Goal: Transaction & Acquisition: Download file/media

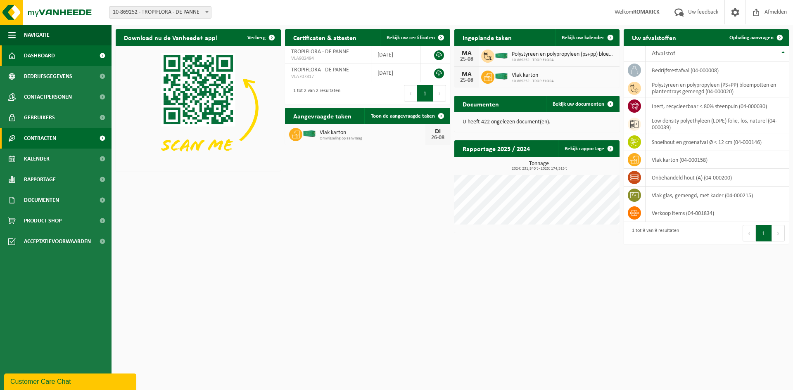
click at [63, 138] on link "Contracten" at bounding box center [55, 138] width 111 height 21
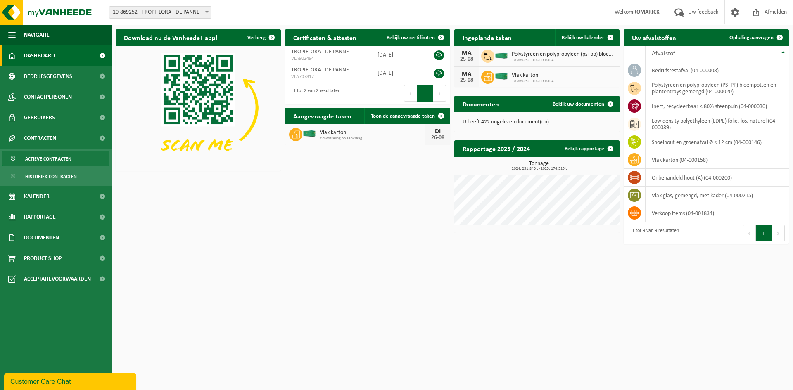
click at [66, 157] on span "Actieve contracten" at bounding box center [48, 159] width 46 height 16
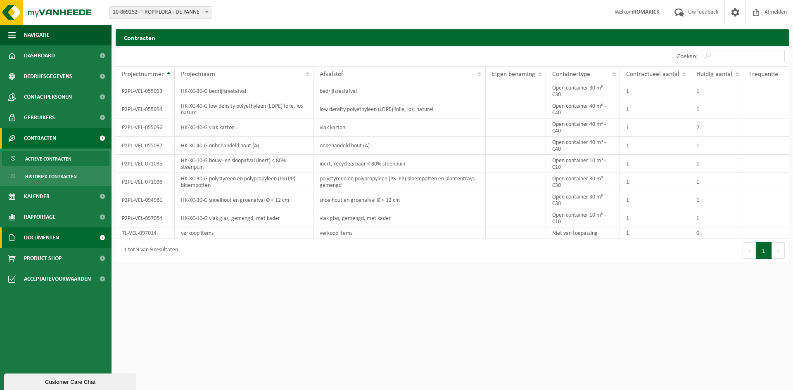
click at [53, 237] on span "Documenten" at bounding box center [41, 237] width 35 height 21
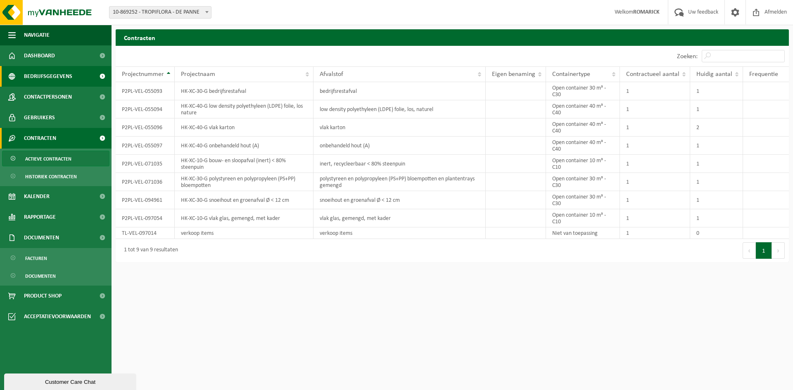
click at [66, 78] on span "Bedrijfsgegevens" at bounding box center [48, 76] width 48 height 21
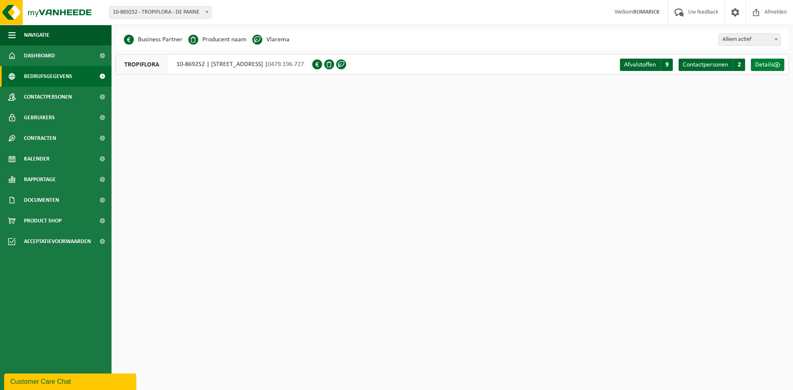
click at [766, 62] on span "Details" at bounding box center [764, 65] width 19 height 7
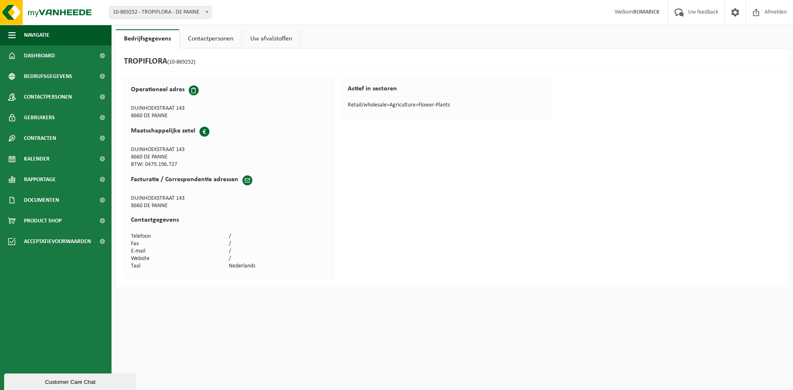
click at [217, 41] on link "Contactpersonen" at bounding box center [211, 38] width 62 height 19
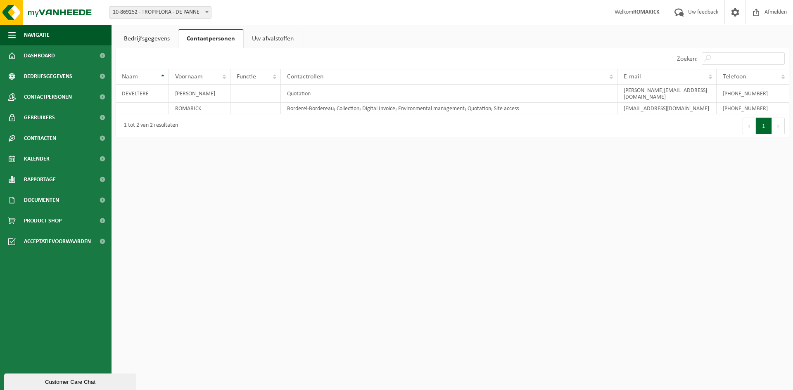
click at [272, 38] on link "Uw afvalstoffen" at bounding box center [273, 38] width 58 height 19
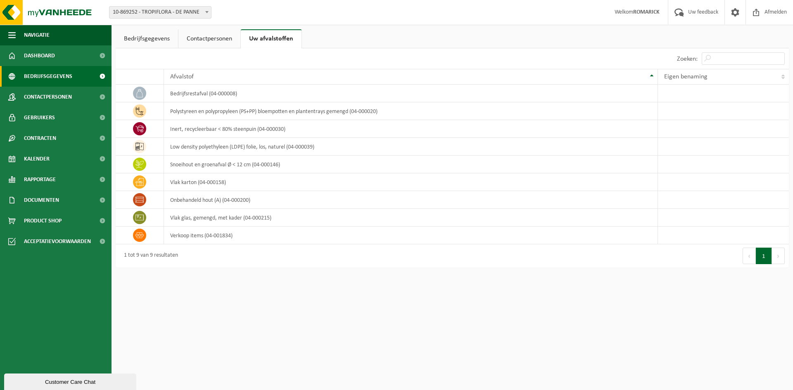
click at [62, 78] on span "Bedrijfsgegevens" at bounding box center [48, 76] width 48 height 21
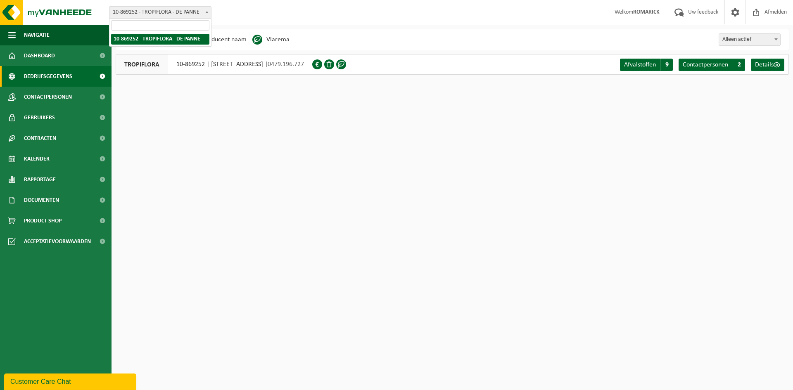
click at [205, 14] on span at bounding box center [207, 12] width 8 height 11
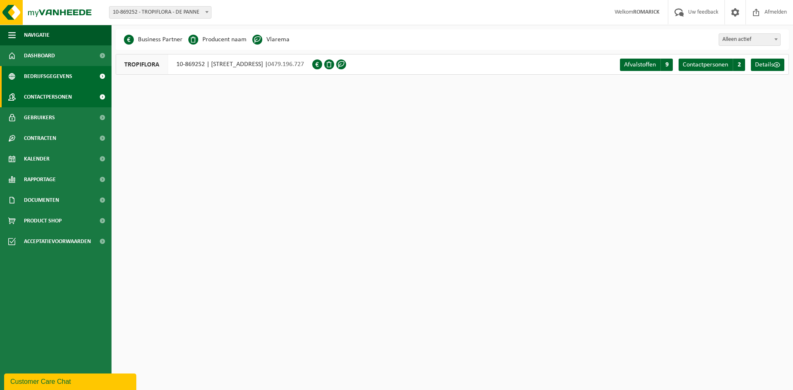
click at [69, 97] on span "Contactpersonen" at bounding box center [48, 97] width 48 height 21
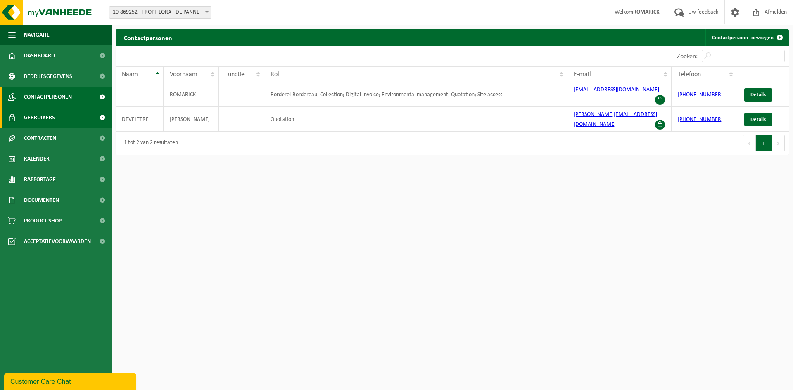
click at [68, 116] on link "Gebruikers" at bounding box center [55, 117] width 111 height 21
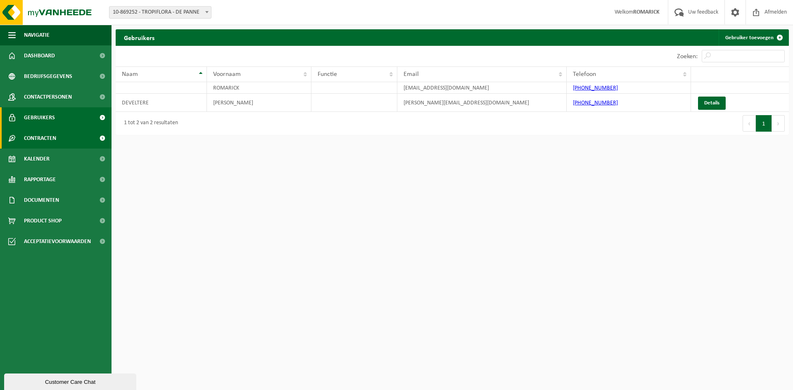
click at [66, 138] on link "Contracten" at bounding box center [55, 138] width 111 height 21
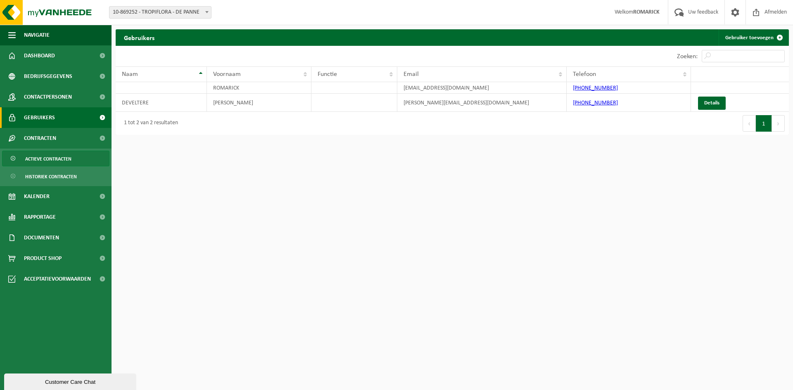
click at [64, 158] on span "Actieve contracten" at bounding box center [48, 159] width 46 height 16
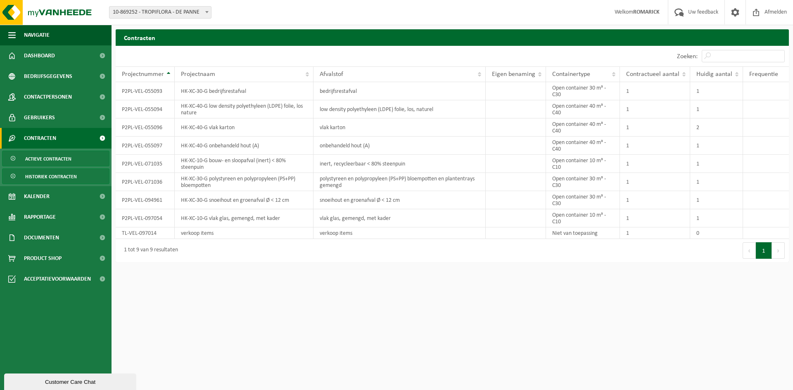
click at [65, 176] on span "Historiek contracten" at bounding box center [51, 177] width 52 height 16
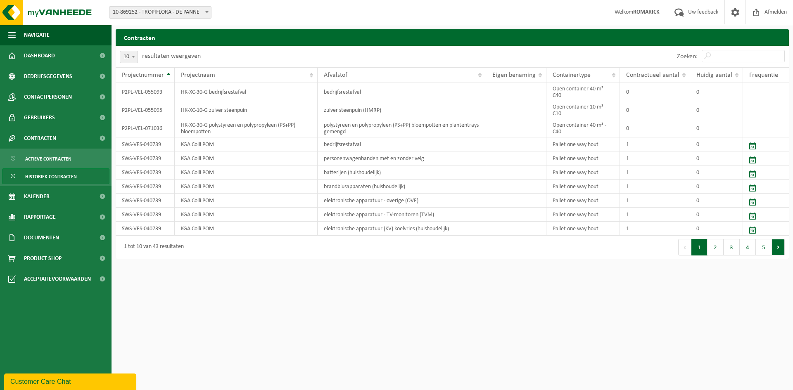
click at [779, 245] on button "Volgende" at bounding box center [778, 247] width 13 height 17
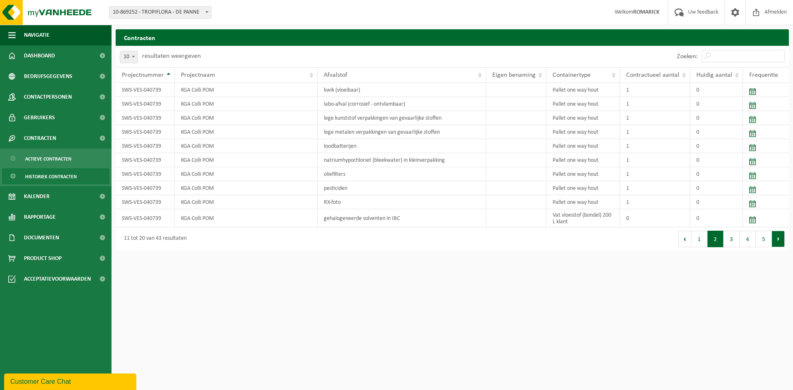
click at [780, 239] on button "Volgende" at bounding box center [778, 239] width 13 height 17
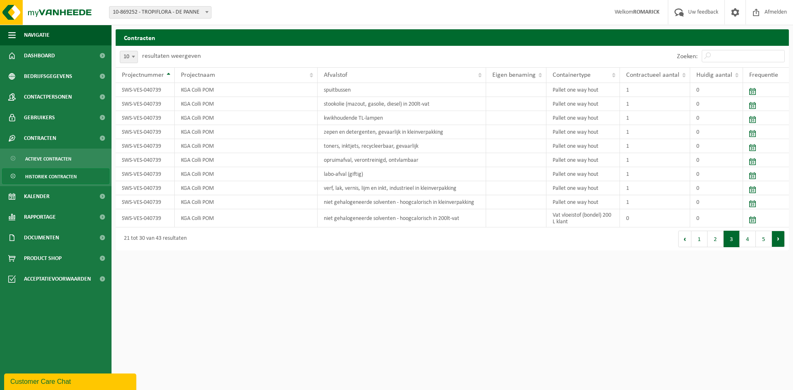
click at [780, 239] on button "Volgende" at bounding box center [778, 239] width 13 height 17
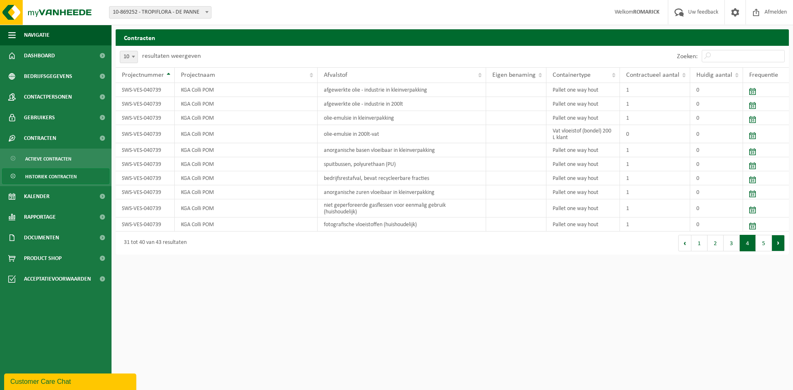
click at [778, 243] on button "Volgende" at bounding box center [778, 243] width 13 height 17
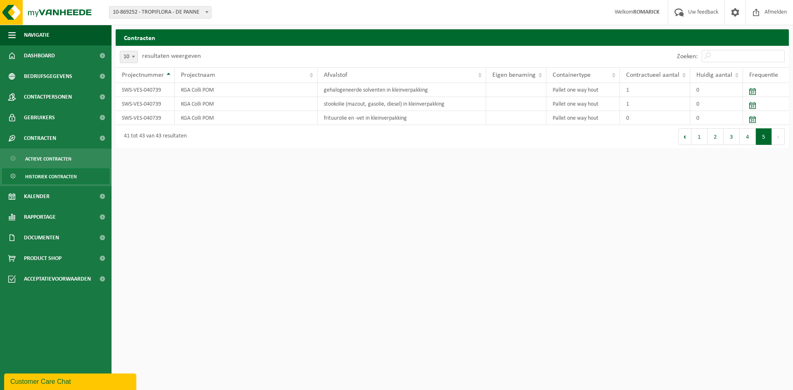
click at [779, 137] on button "Volgende" at bounding box center [778, 136] width 13 height 17
click at [57, 177] on span "Historiek contracten" at bounding box center [51, 177] width 52 height 16
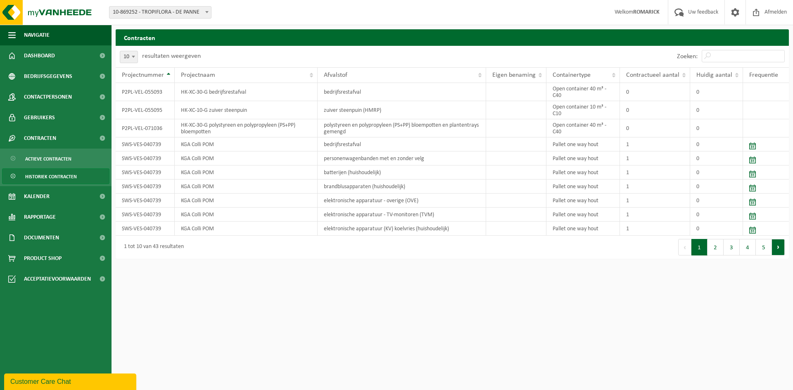
click at [780, 248] on button "Volgende" at bounding box center [778, 247] width 13 height 17
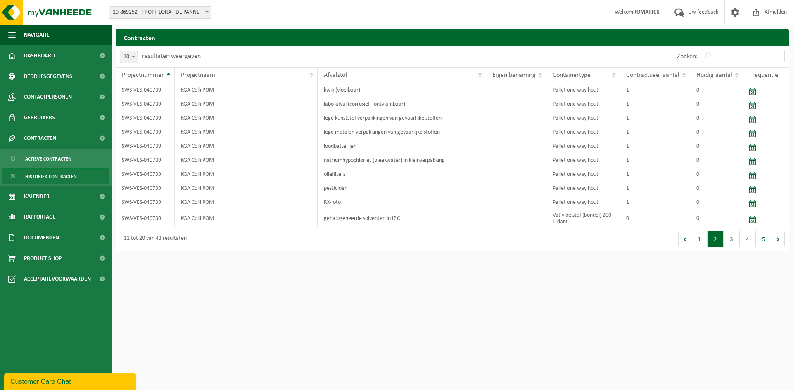
click at [780, 248] on div "Eerste Vorige 1 2 3 4 5 Volgende Laatste" at bounding box center [620, 238] width 336 height 23
click at [774, 240] on button "Volgende" at bounding box center [778, 239] width 13 height 17
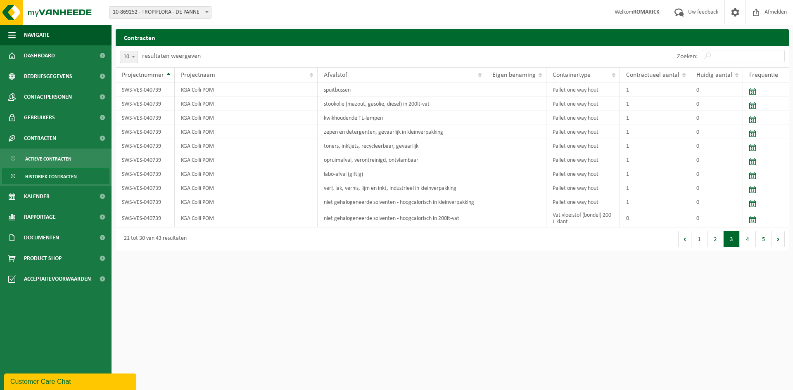
click at [774, 240] on button "Volgende" at bounding box center [778, 239] width 13 height 17
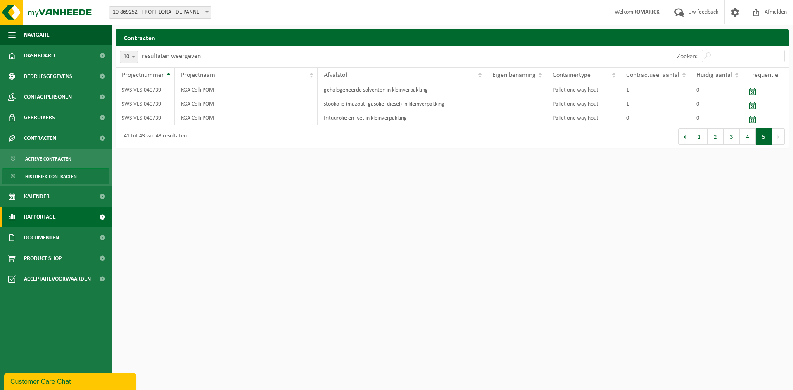
click at [54, 215] on span "Rapportage" at bounding box center [40, 217] width 32 height 21
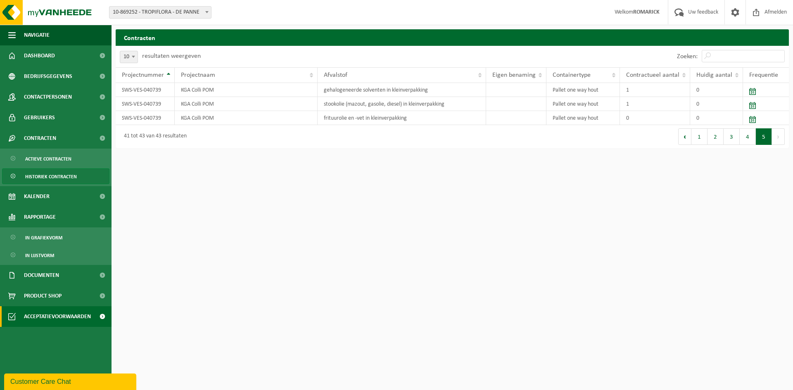
click at [62, 318] on span "Acceptatievoorwaarden" at bounding box center [57, 316] width 67 height 21
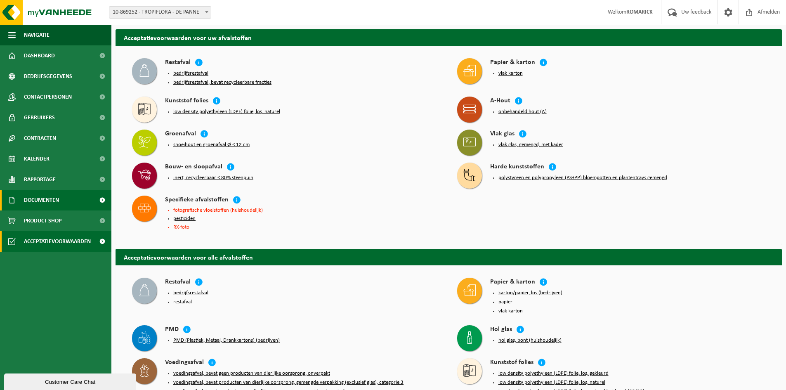
click at [66, 200] on link "Documenten" at bounding box center [55, 200] width 111 height 21
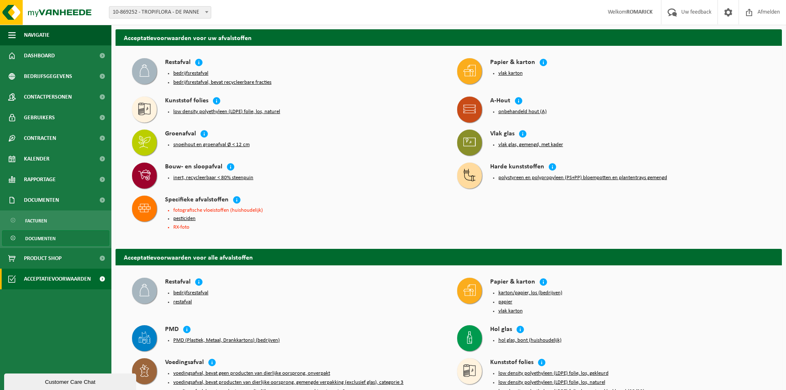
click at [43, 238] on span "Documenten" at bounding box center [40, 239] width 31 height 16
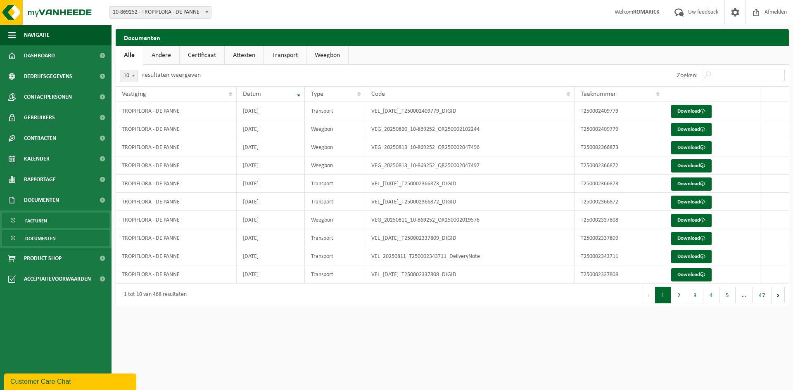
click at [40, 220] on span "Facturen" at bounding box center [36, 221] width 22 height 16
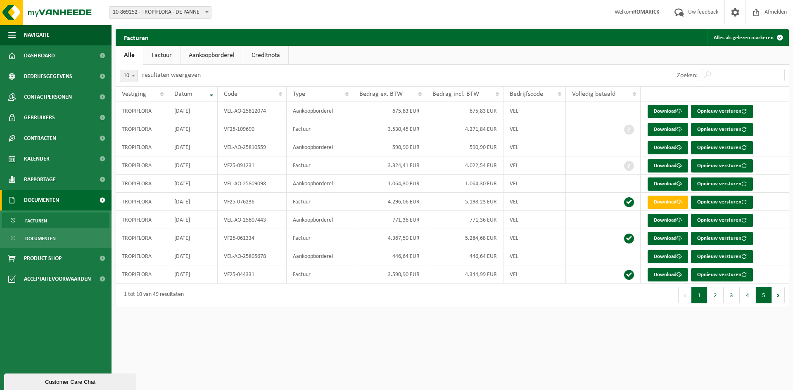
click at [764, 298] on button "5" at bounding box center [764, 295] width 16 height 17
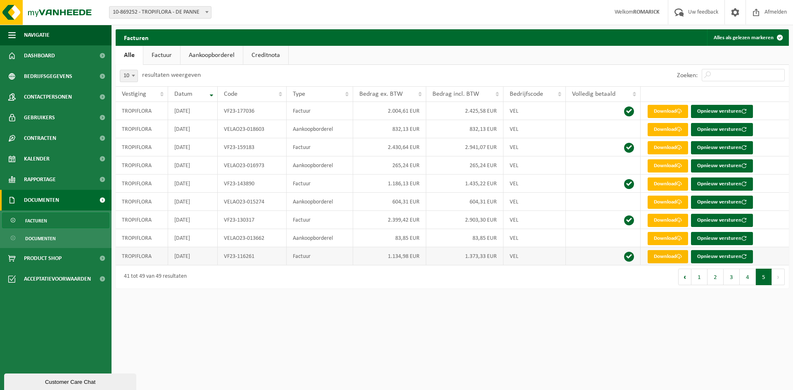
click at [661, 256] on link "Download" at bounding box center [667, 256] width 40 height 13
click at [36, 217] on span "Facturen" at bounding box center [36, 221] width 22 height 16
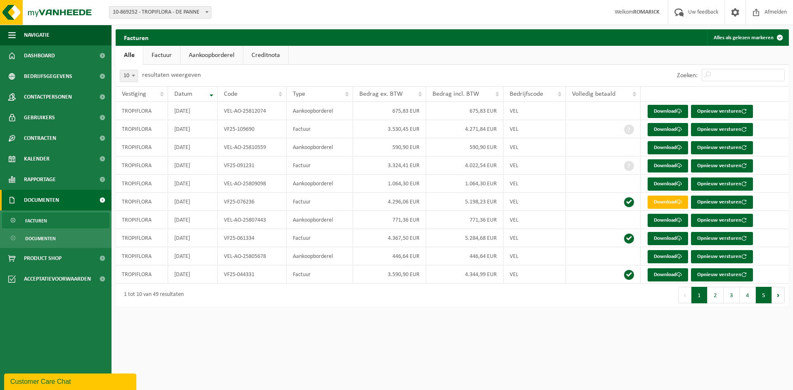
click at [765, 299] on button "5" at bounding box center [764, 295] width 16 height 17
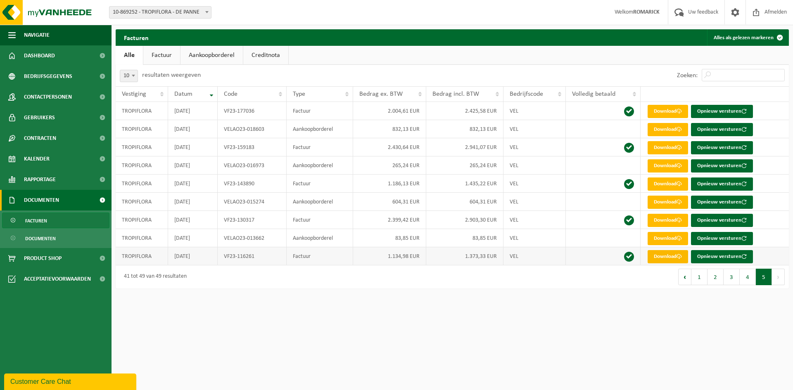
click at [662, 256] on link "Download" at bounding box center [667, 256] width 40 height 13
